Goal: Register for event/course

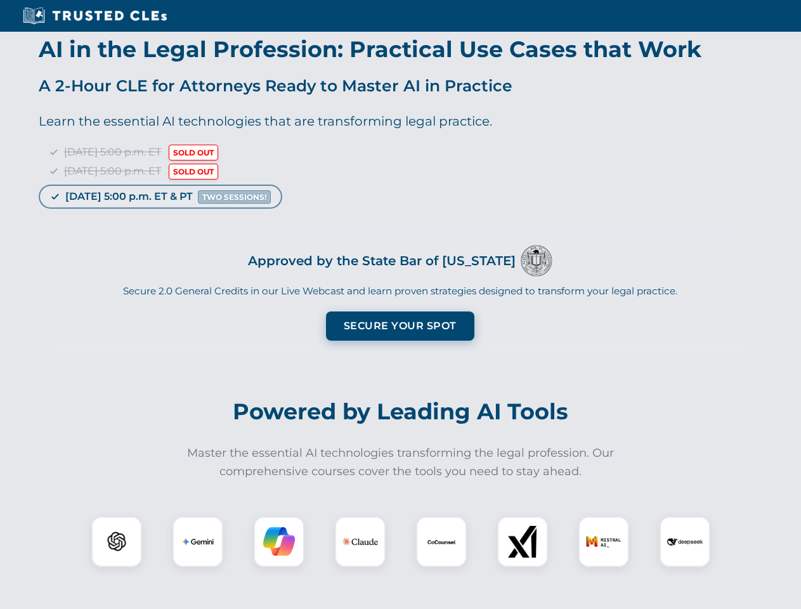
click at [400, 326] on button "Secure Your Spot" at bounding box center [400, 326] width 148 height 29
click at [117, 542] on img at bounding box center [116, 541] width 37 height 37
